Goal: Task Accomplishment & Management: Complete application form

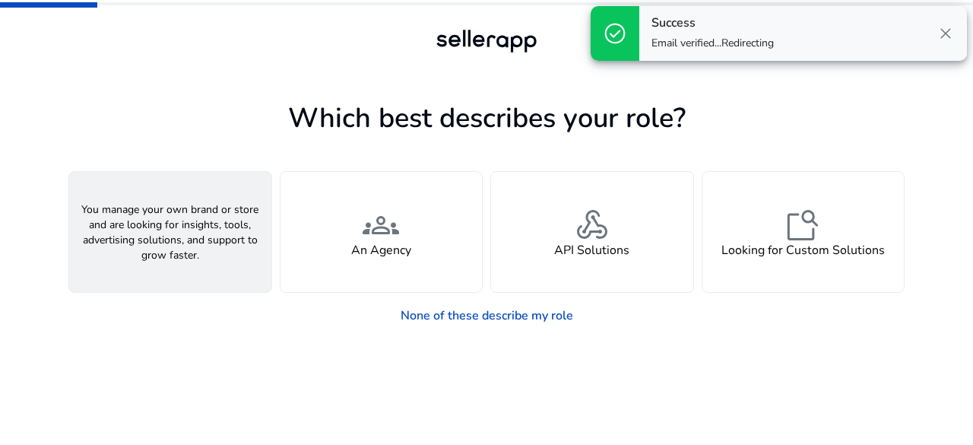
click at [262, 230] on div "person A Seller" at bounding box center [170, 232] width 202 height 120
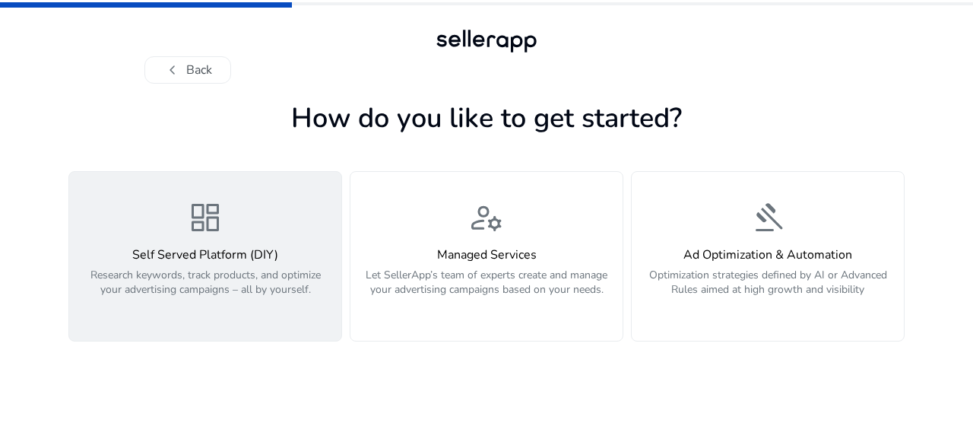
click at [268, 268] on p "Research keywords, track products, and optimize your advertising campaigns – al…" at bounding box center [205, 291] width 254 height 46
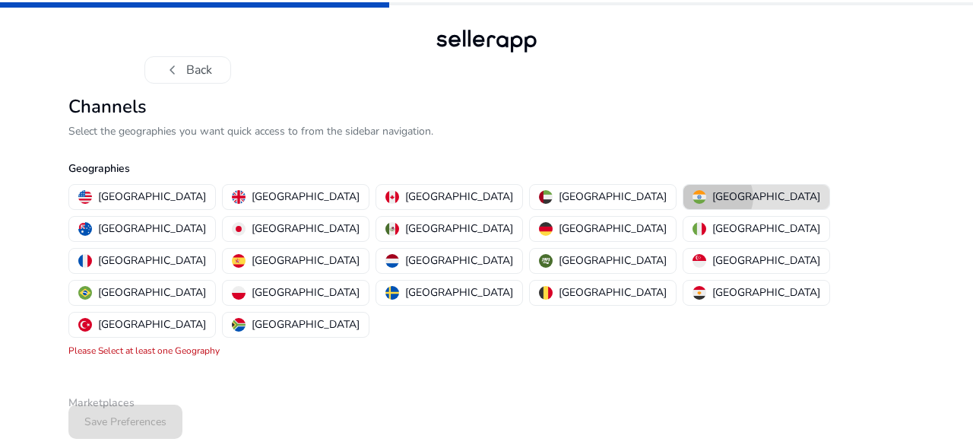
click at [712, 197] on p "India" at bounding box center [766, 197] width 108 height 16
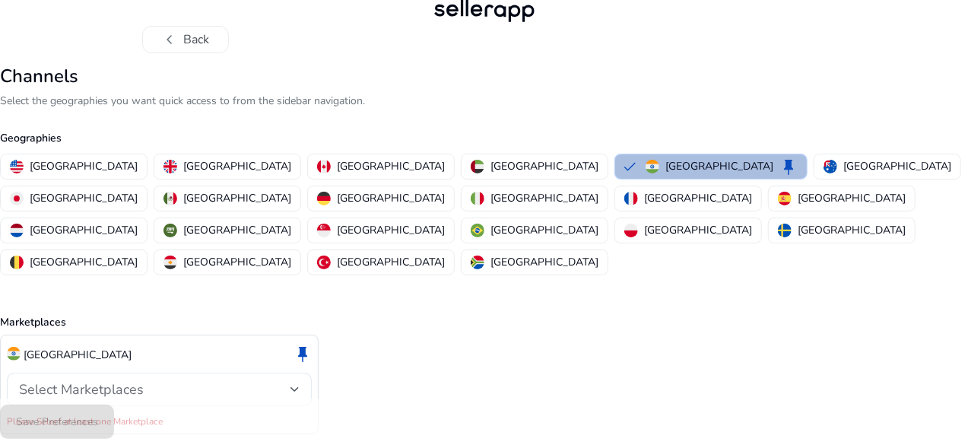
scroll to position [44, 0]
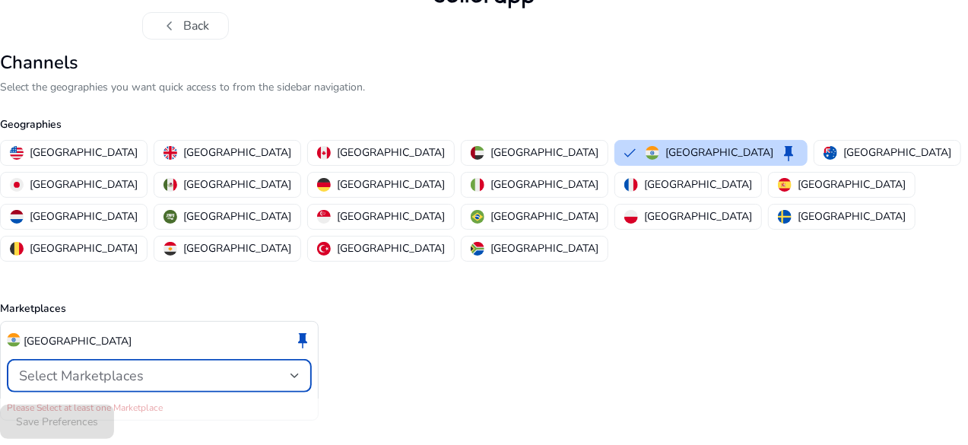
click at [246, 367] on div "Select Marketplaces" at bounding box center [154, 375] width 271 height 17
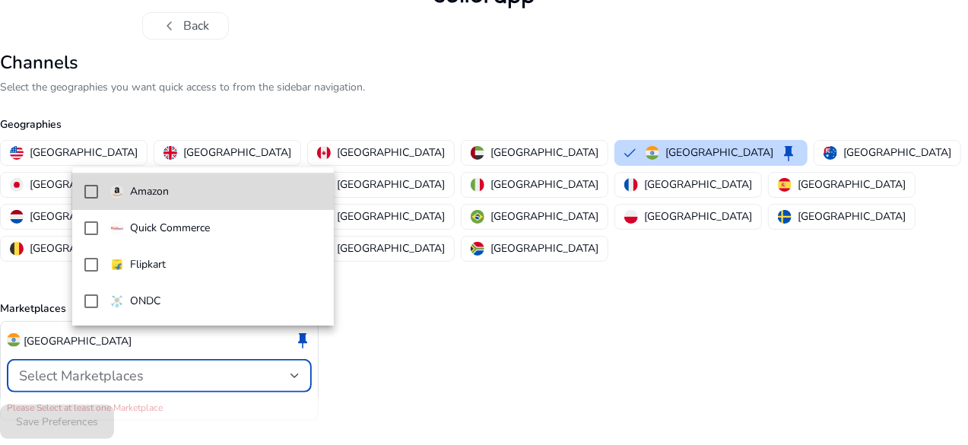
click at [176, 190] on span "Amazon" at bounding box center [215, 191] width 211 height 17
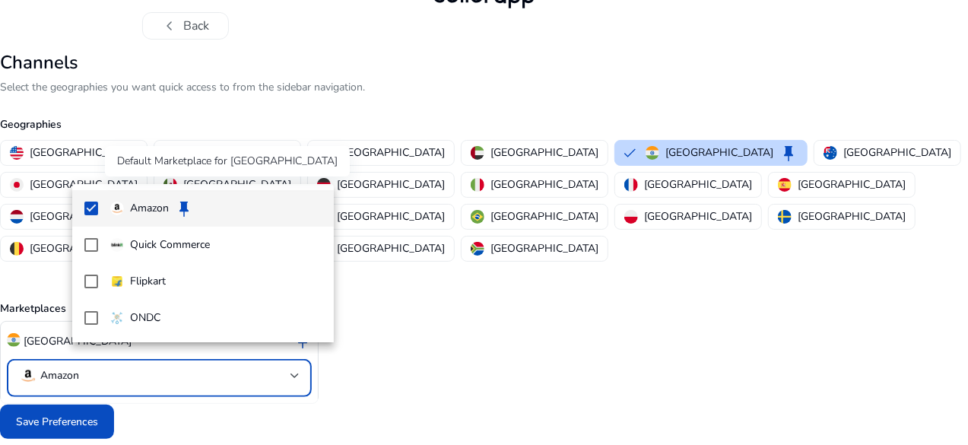
scroll to position [27, 0]
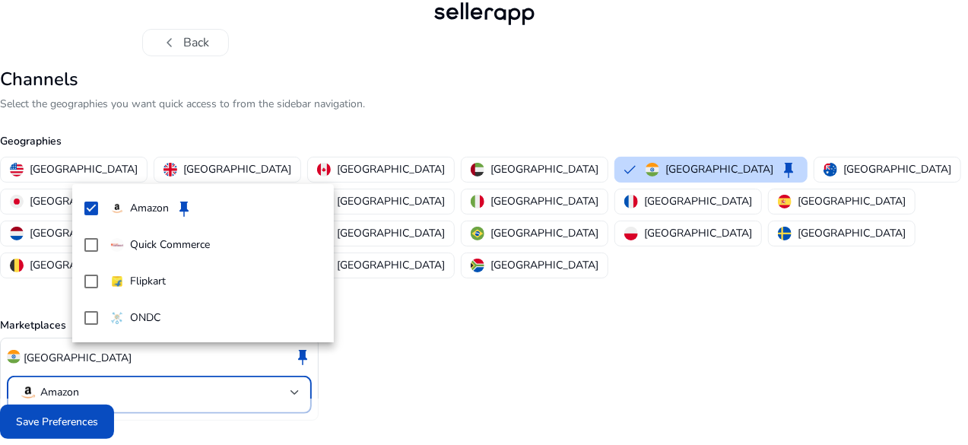
click at [108, 424] on div at bounding box center [484, 222] width 968 height 445
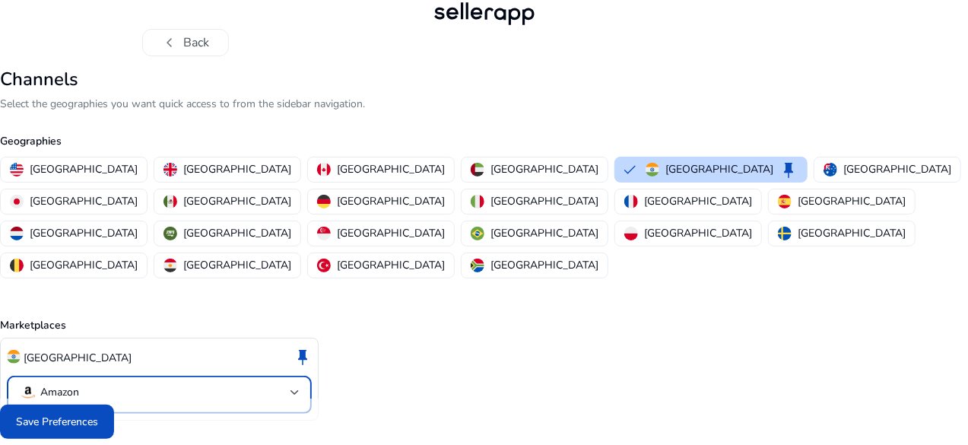
click at [244, 383] on mat-select-trigger "Amazon" at bounding box center [154, 392] width 271 height 18
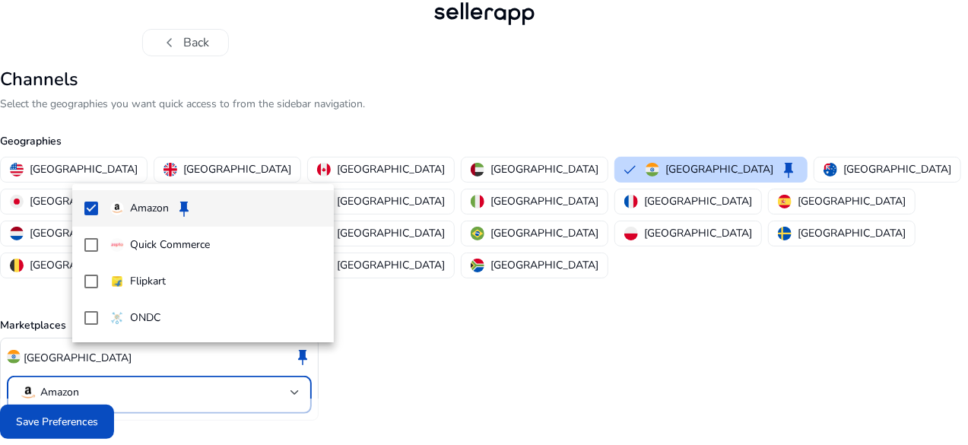
click at [143, 413] on div at bounding box center [484, 222] width 968 height 445
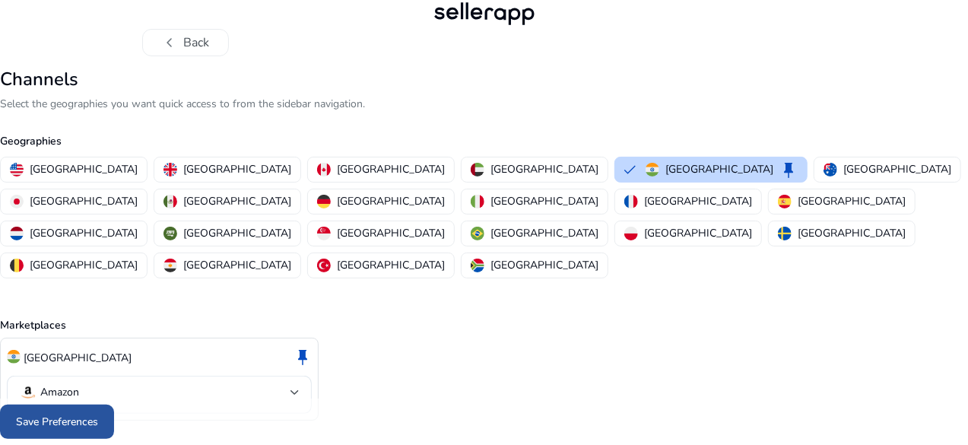
click at [98, 420] on span "Save Preferences" at bounding box center [57, 422] width 82 height 16
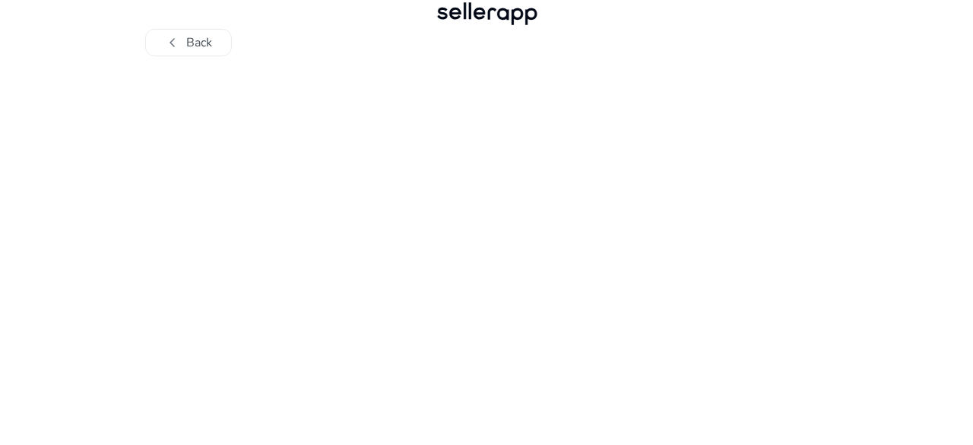
scroll to position [0, 0]
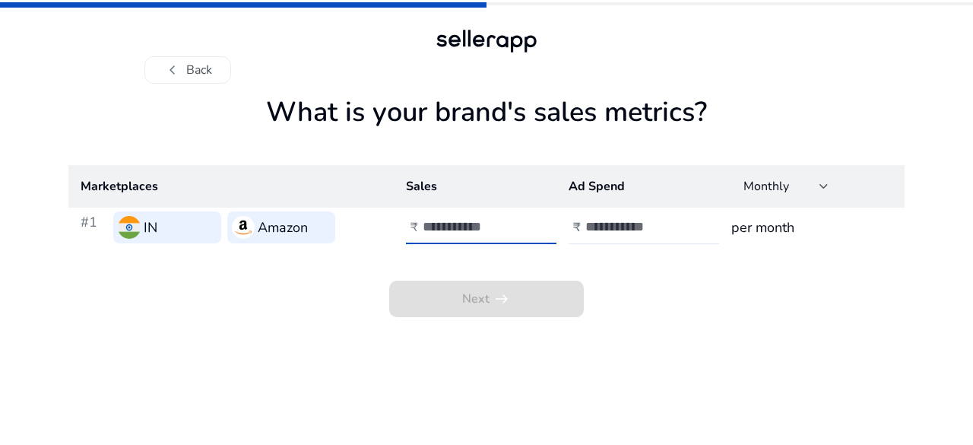
click at [470, 231] on input "number" at bounding box center [474, 226] width 103 height 17
click at [616, 227] on input "number" at bounding box center [636, 226] width 103 height 17
click at [766, 227] on h3 "per month" at bounding box center [811, 227] width 161 height 21
click at [822, 187] on div at bounding box center [824, 186] width 9 height 6
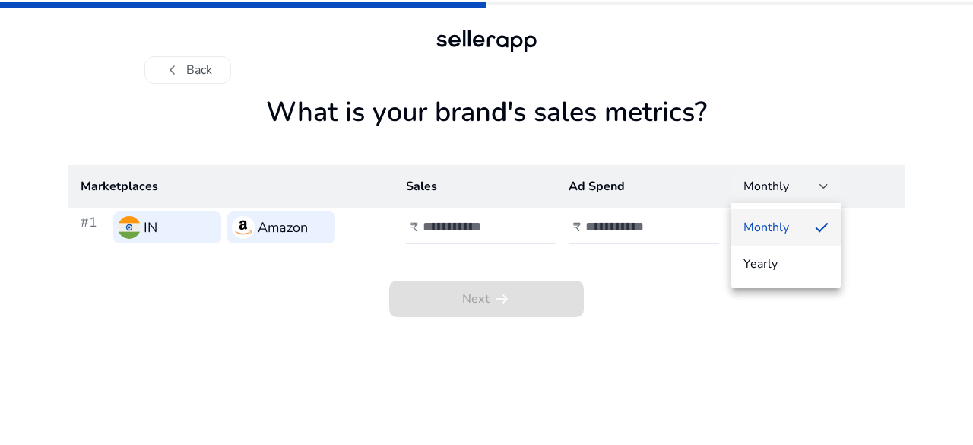
click at [703, 351] on div at bounding box center [486, 222] width 973 height 445
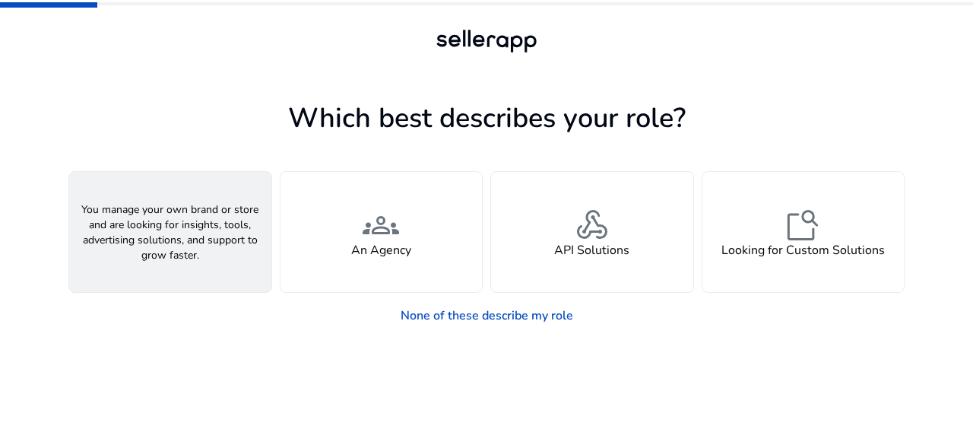
click at [211, 246] on div "person A Seller" at bounding box center [170, 232] width 202 height 120
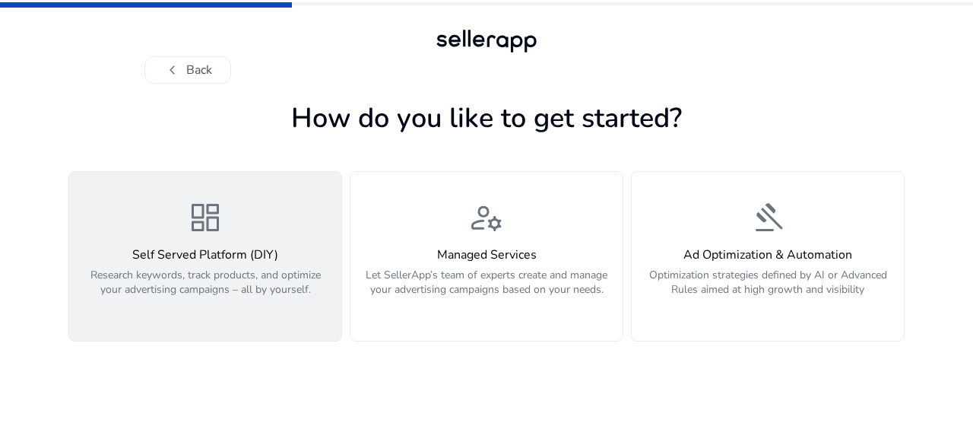
click at [248, 257] on h4 "Self Served Platform (DIY)" at bounding box center [205, 255] width 254 height 14
